Goal: Find specific page/section: Find specific page/section

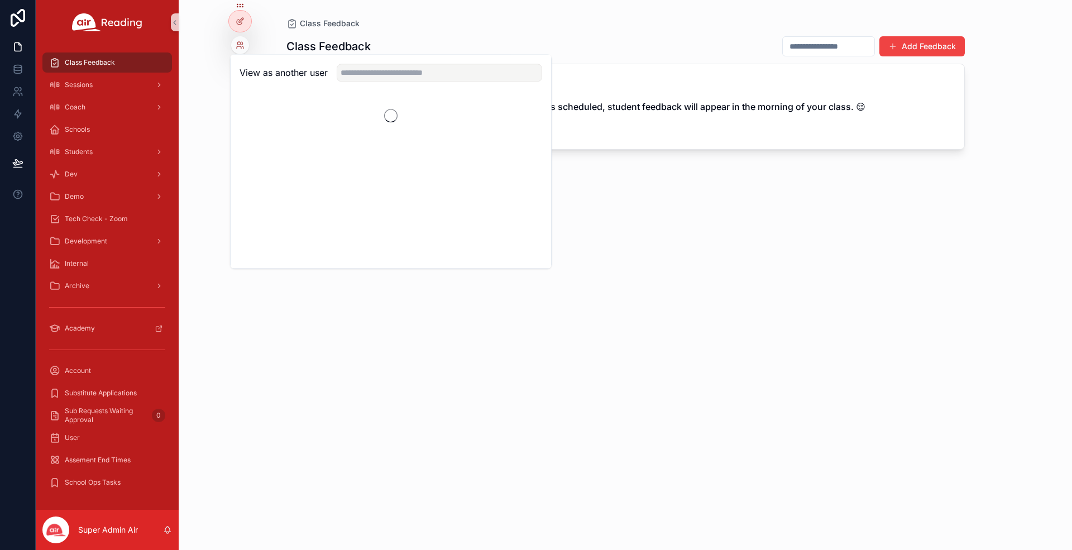
click at [365, 73] on input "text" at bounding box center [439, 73] width 205 height 18
type input "**********"
click at [529, 109] on button "Select" at bounding box center [527, 113] width 29 height 16
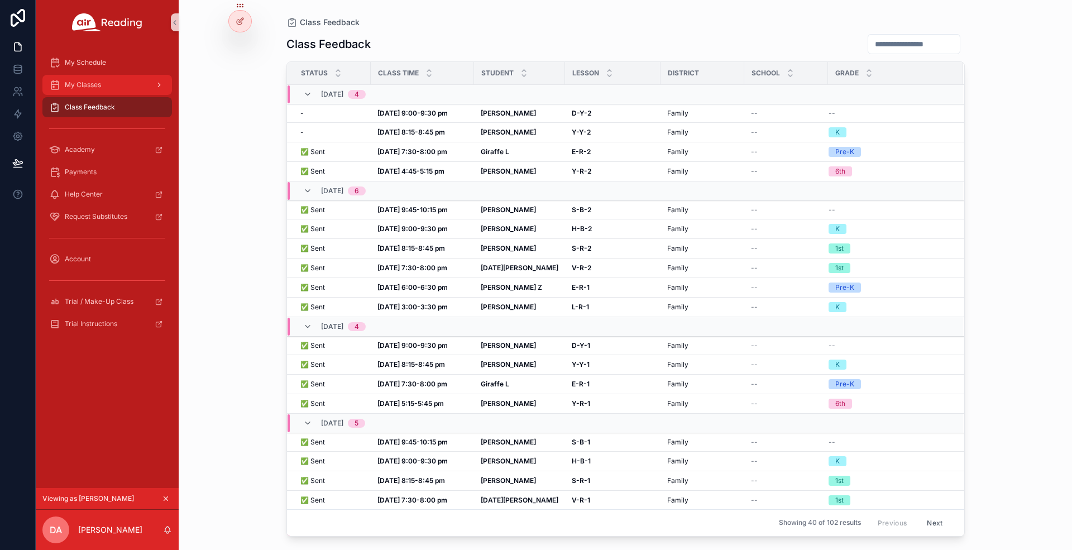
click at [59, 92] on div "My Classes" at bounding box center [107, 85] width 116 height 18
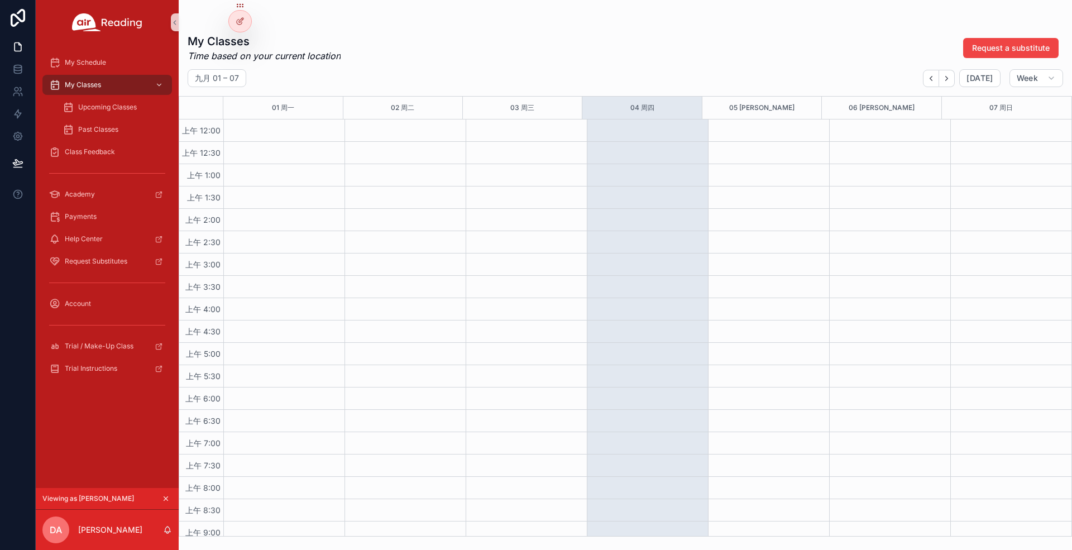
click at [433, 67] on div "My Classes Time based on your current location Request a substitute 九月 01 – 07 …" at bounding box center [625, 282] width 893 height 510
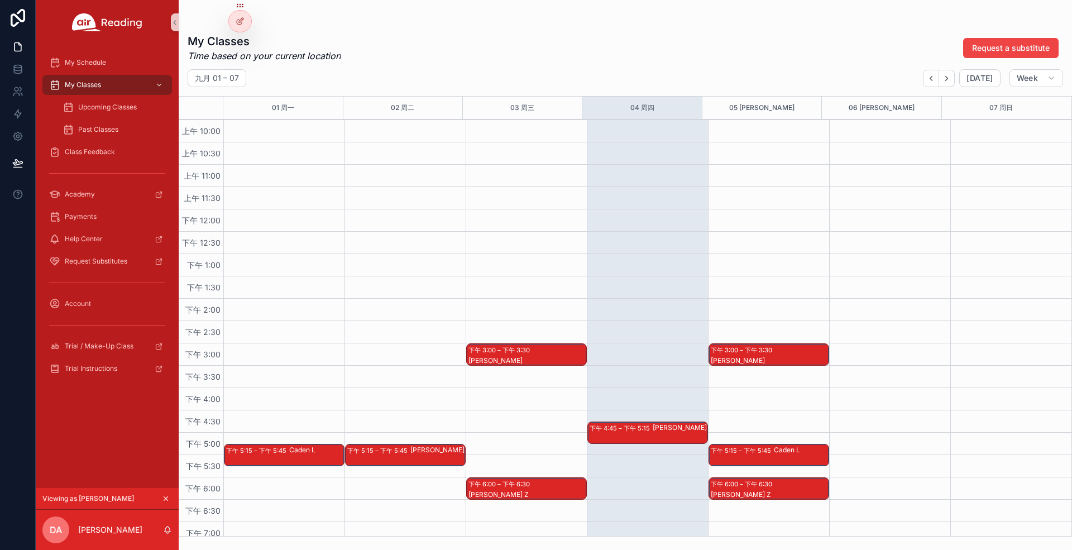
scroll to position [654, 0]
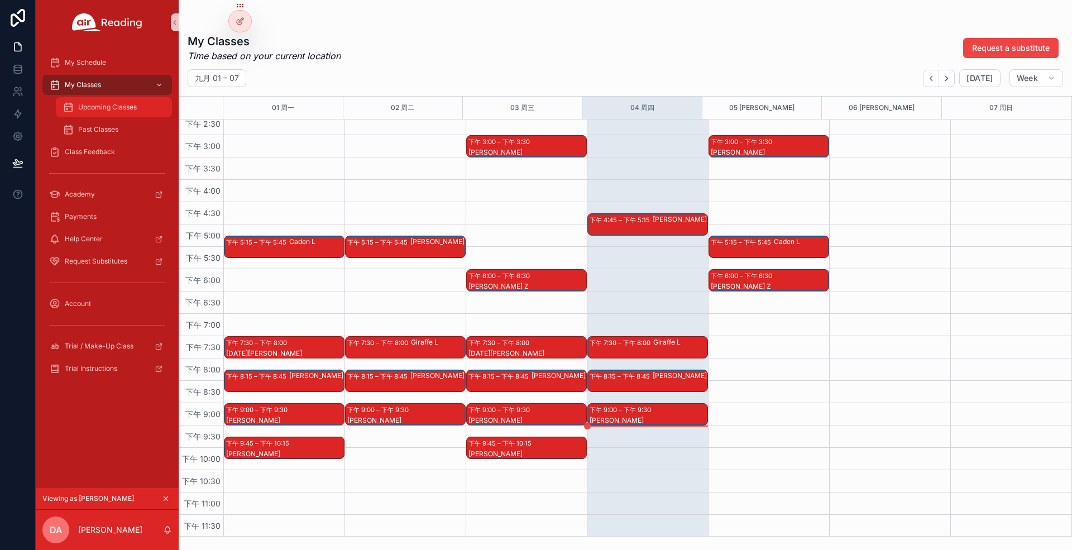
click at [121, 108] on span "Upcoming Classes" at bounding box center [107, 107] width 59 height 9
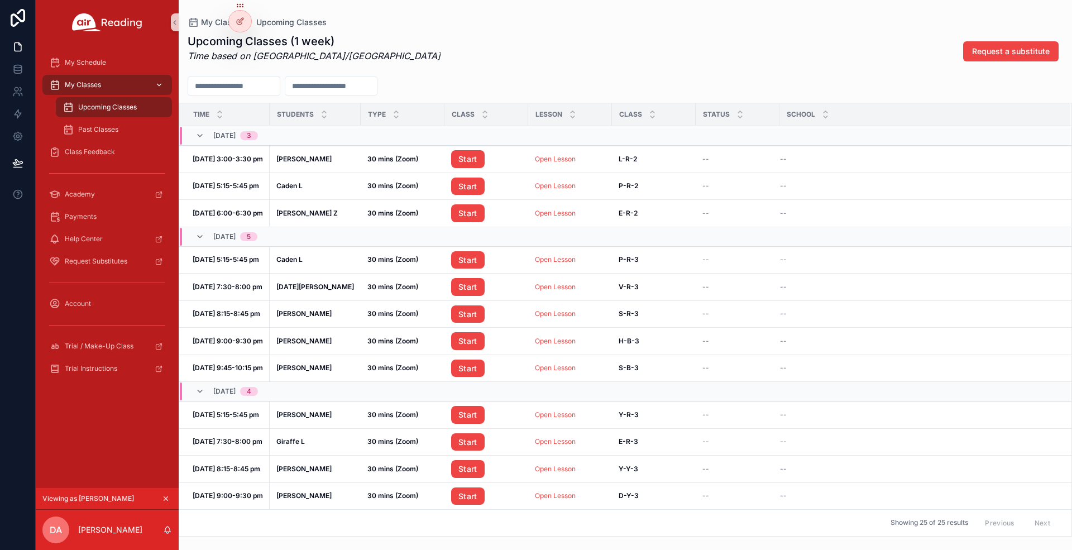
click at [88, 87] on span "My Classes" at bounding box center [83, 84] width 36 height 9
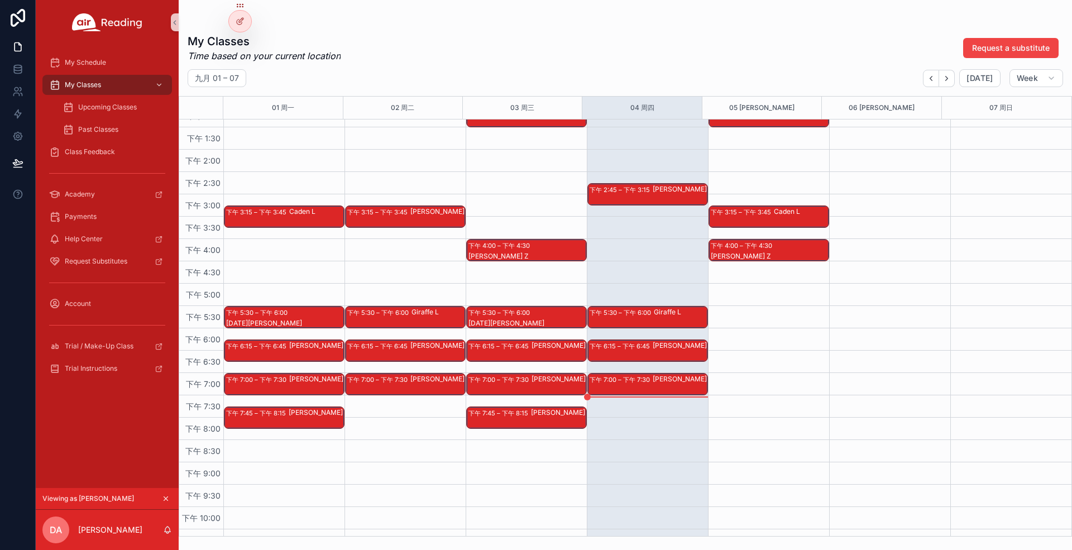
scroll to position [521, 0]
